Goal: Transaction & Acquisition: Obtain resource

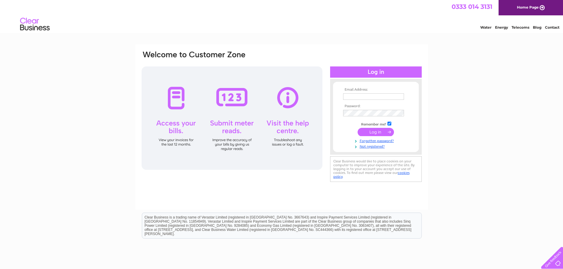
type input "accounts@ruthlee.co.uk"
click at [378, 133] on input "submit" at bounding box center [376, 132] width 36 height 8
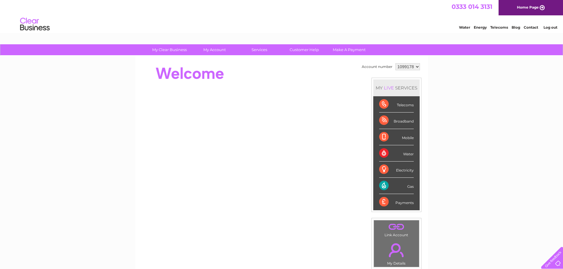
click at [414, 67] on select "1099178 1099180 1099968 1099969" at bounding box center [407, 66] width 25 height 7
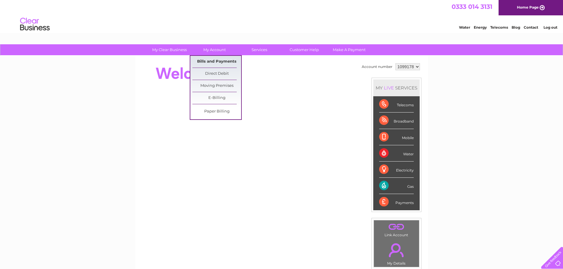
click at [213, 62] on link "Bills and Payments" at bounding box center [216, 62] width 49 height 12
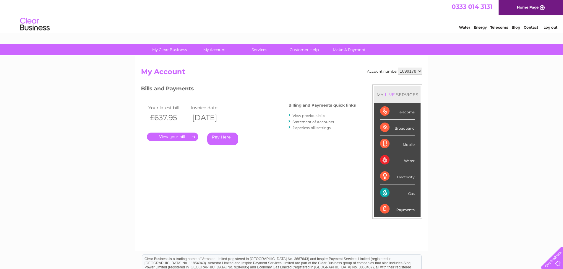
click at [181, 139] on link "." at bounding box center [172, 137] width 51 height 9
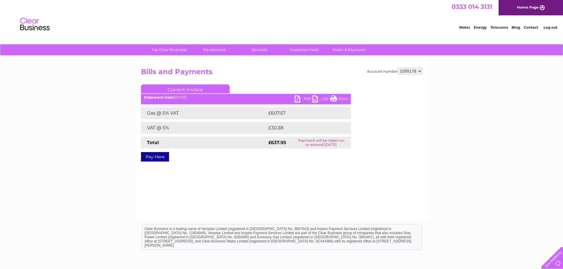
click at [304, 100] on link "PDF" at bounding box center [304, 99] width 18 height 9
click at [305, 98] on link "PDF" at bounding box center [304, 99] width 18 height 9
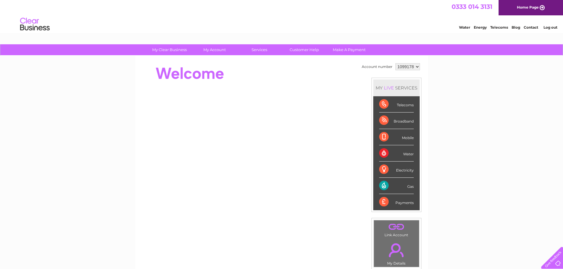
click at [400, 68] on select "1099178 1099180 1099968 1099969" at bounding box center [407, 66] width 25 height 7
select select "1099180"
click at [395, 63] on select "1099178 1099180 1099968 1099969" at bounding box center [407, 66] width 25 height 7
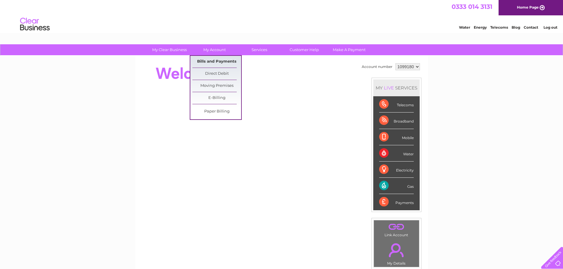
click at [220, 61] on link "Bills and Payments" at bounding box center [216, 62] width 49 height 12
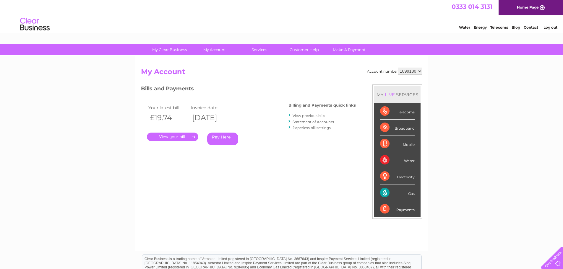
click at [181, 138] on link "." at bounding box center [172, 137] width 51 height 9
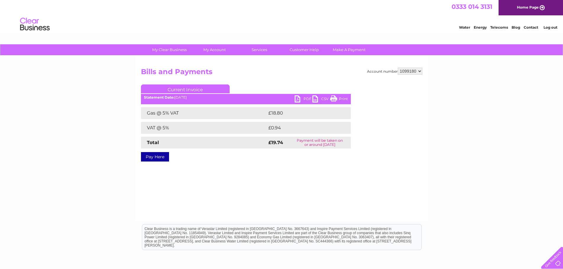
drag, startPoint x: 306, startPoint y: 100, endPoint x: 310, endPoint y: 99, distance: 3.9
click at [306, 99] on link "PDF" at bounding box center [304, 99] width 18 height 9
